Goal: Information Seeking & Learning: Learn about a topic

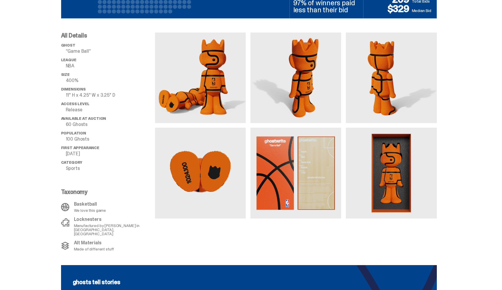
scroll to position [559, 0]
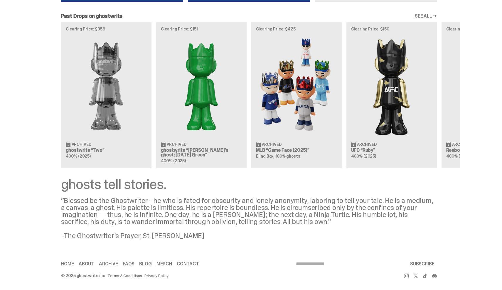
scroll to position [556, 0]
click at [170, 149] on h3 "ghostwrite “[PERSON_NAME]'s ghost: [DATE] Green”" at bounding box center [201, 152] width 81 height 9
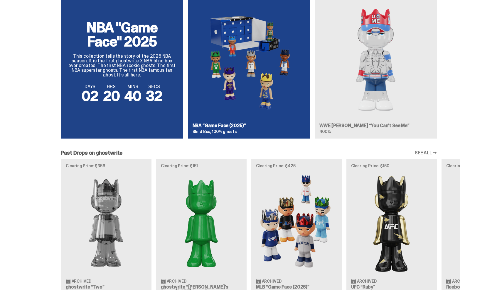
scroll to position [368, 0]
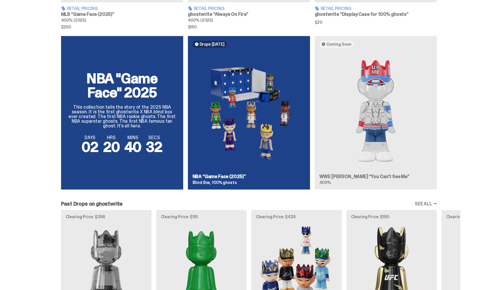
click at [237, 141] on img at bounding box center [248, 110] width 113 height 117
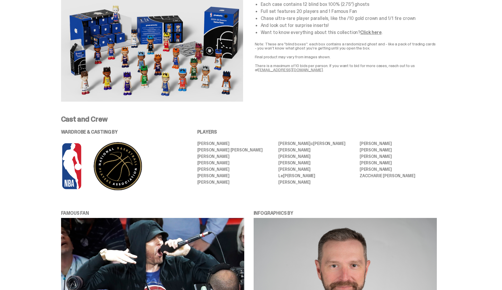
scroll to position [276, 0]
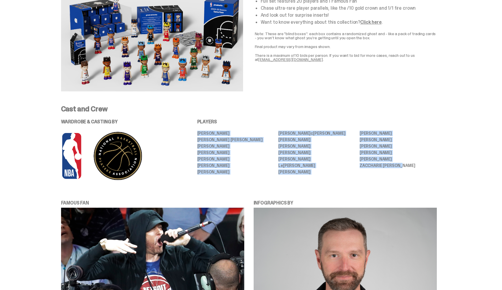
drag, startPoint x: 201, startPoint y: 134, endPoint x: 386, endPoint y: 175, distance: 189.1
click at [386, 175] on div "WARDROBE & CASTING BY PLAYERS [PERSON_NAME] [PERSON_NAME] [PERSON_NAME] [PERSON…" at bounding box center [248, 150] width 375 height 61
copy ul "[PERSON_NAME] [PERSON_NAME] [PERSON_NAME] [PERSON_NAME] [PERSON_NAME] [PERSON_N…"
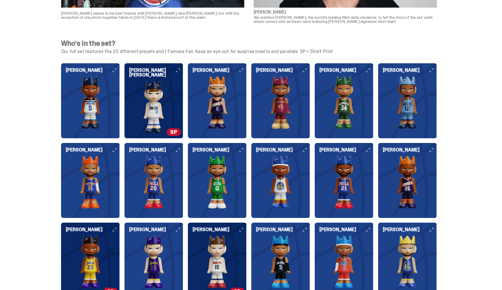
scroll to position [580, 0]
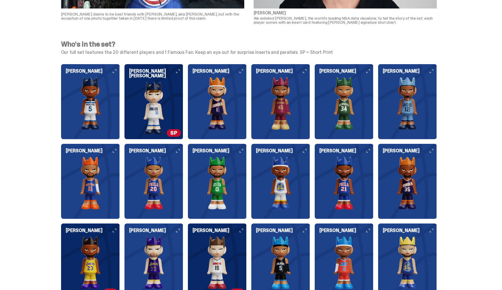
click at [108, 75] on div "[PERSON_NAME]" at bounding box center [90, 99] width 59 height 61
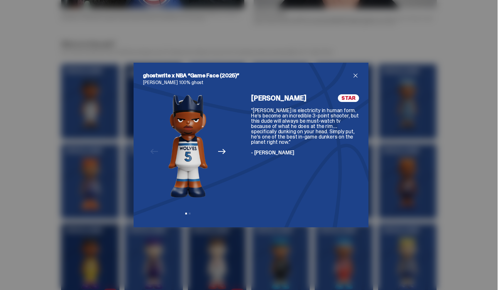
click at [355, 70] on div "ghostwrite x NBA “Game Face (2025)” [PERSON_NAME] 100% ghost Previous Next View…" at bounding box center [250, 145] width 235 height 165
click at [357, 70] on div "ghostwrite x NBA “Game Face (2025)” Anthony Edwards 100% ghost Previous Next Vi…" at bounding box center [250, 145] width 235 height 165
click at [353, 77] on span "close" at bounding box center [355, 75] width 7 height 7
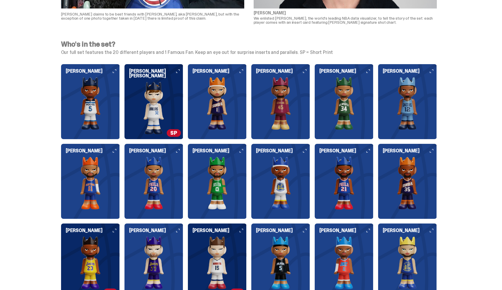
click at [172, 82] on img at bounding box center [153, 108] width 59 height 53
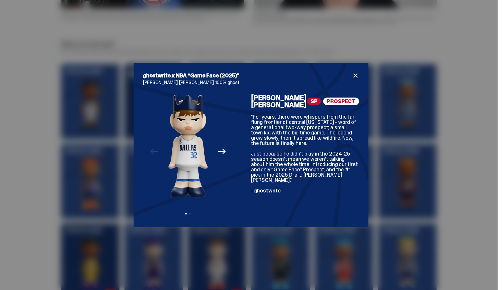
click at [356, 74] on span "close" at bounding box center [355, 75] width 7 height 7
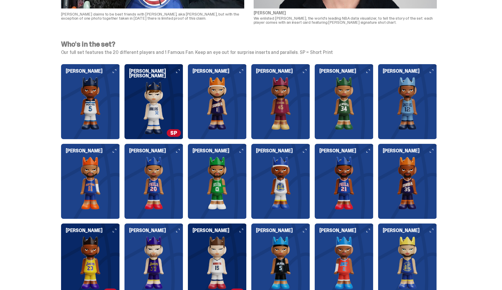
click at [216, 106] on img at bounding box center [217, 103] width 59 height 53
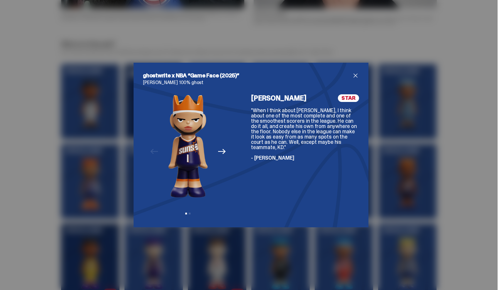
click at [355, 71] on div "ghostwrite x NBA “Game Face (2025)” Devin Booker 100% ghost Previous Next View …" at bounding box center [250, 145] width 235 height 165
click at [355, 74] on span "close" at bounding box center [355, 75] width 7 height 7
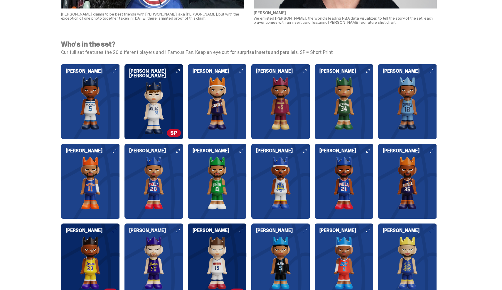
click at [162, 93] on img at bounding box center [153, 108] width 59 height 53
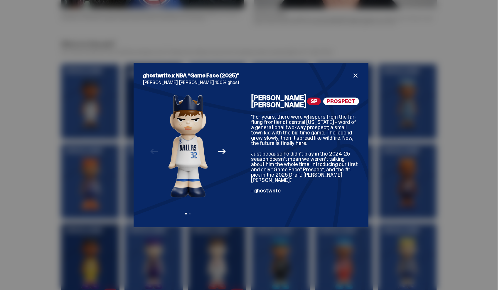
click at [357, 74] on span "close" at bounding box center [355, 75] width 7 height 7
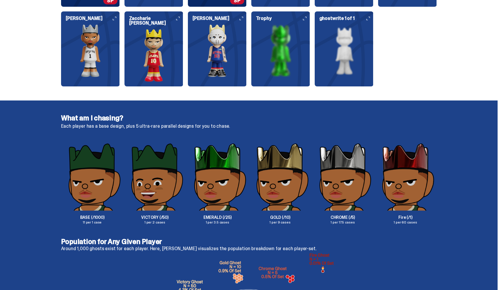
scroll to position [770, 0]
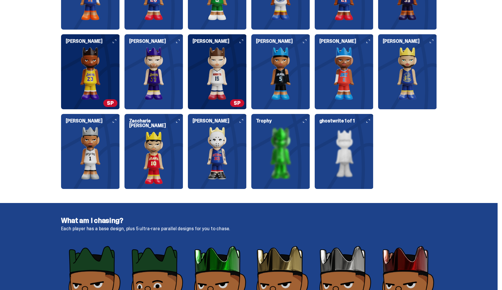
click at [101, 57] on img at bounding box center [90, 73] width 59 height 53
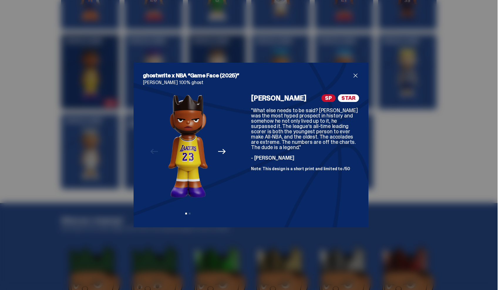
click at [355, 77] on span "close" at bounding box center [355, 75] width 7 height 7
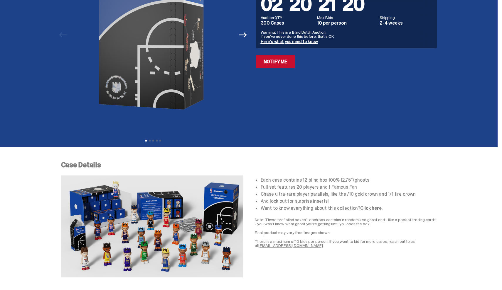
scroll to position [0, 0]
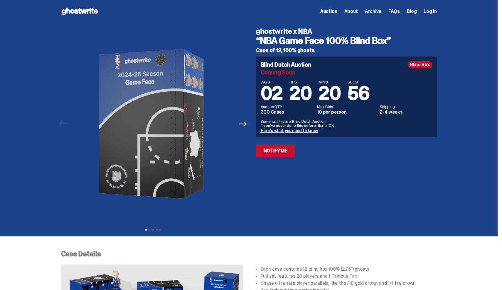
drag, startPoint x: 393, startPoint y: 41, endPoint x: 260, endPoint y: 36, distance: 132.6
click at [260, 36] on h3 "“NBA Game Face 100% Blind Box”" at bounding box center [346, 40] width 181 height 9
copy h3 "NBA Game Face 100% Blind Box”"
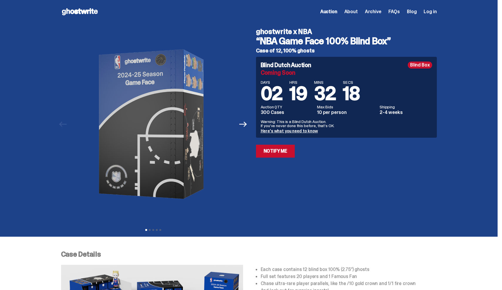
drag, startPoint x: 390, startPoint y: 38, endPoint x: 262, endPoint y: 38, distance: 127.6
click at [262, 38] on h3 "“NBA Game Face 100% Blind Box”" at bounding box center [346, 40] width 181 height 9
copy h3 "NBA Game Face 100% Blind Box"
